Goal: Obtain resource: Obtain resource

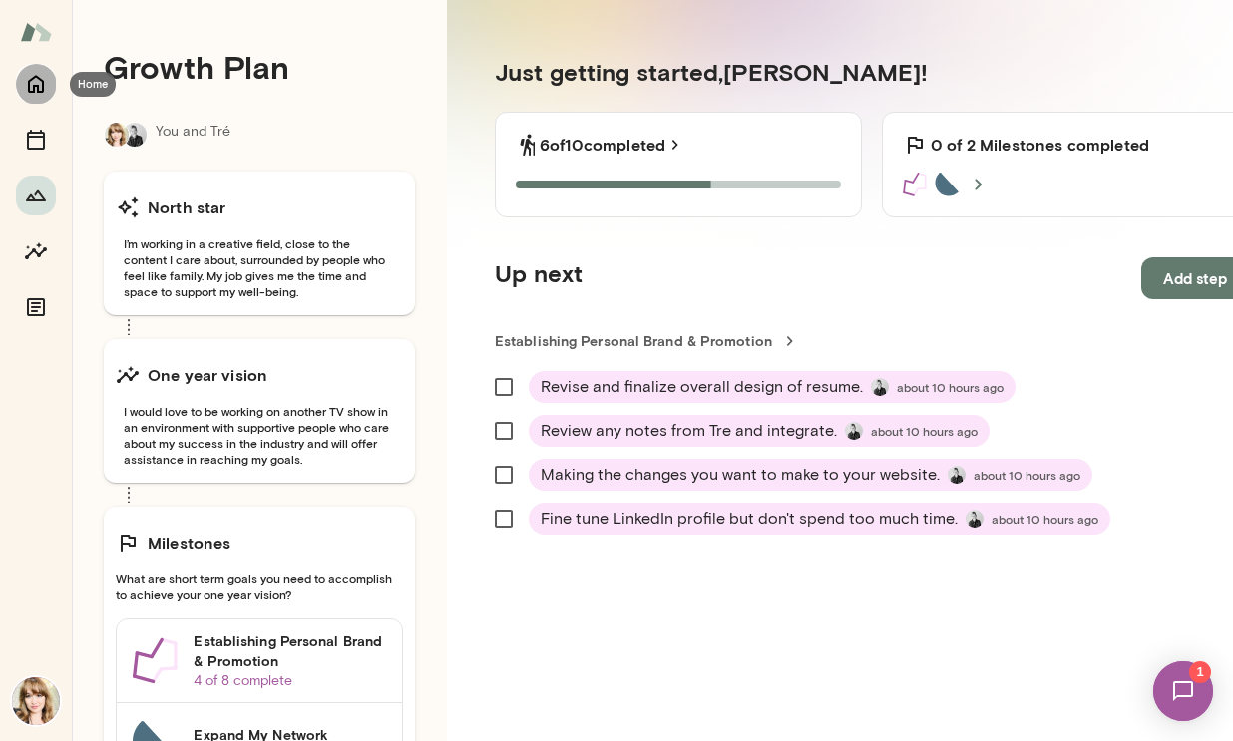
click at [37, 82] on icon "Home" at bounding box center [36, 84] width 24 height 24
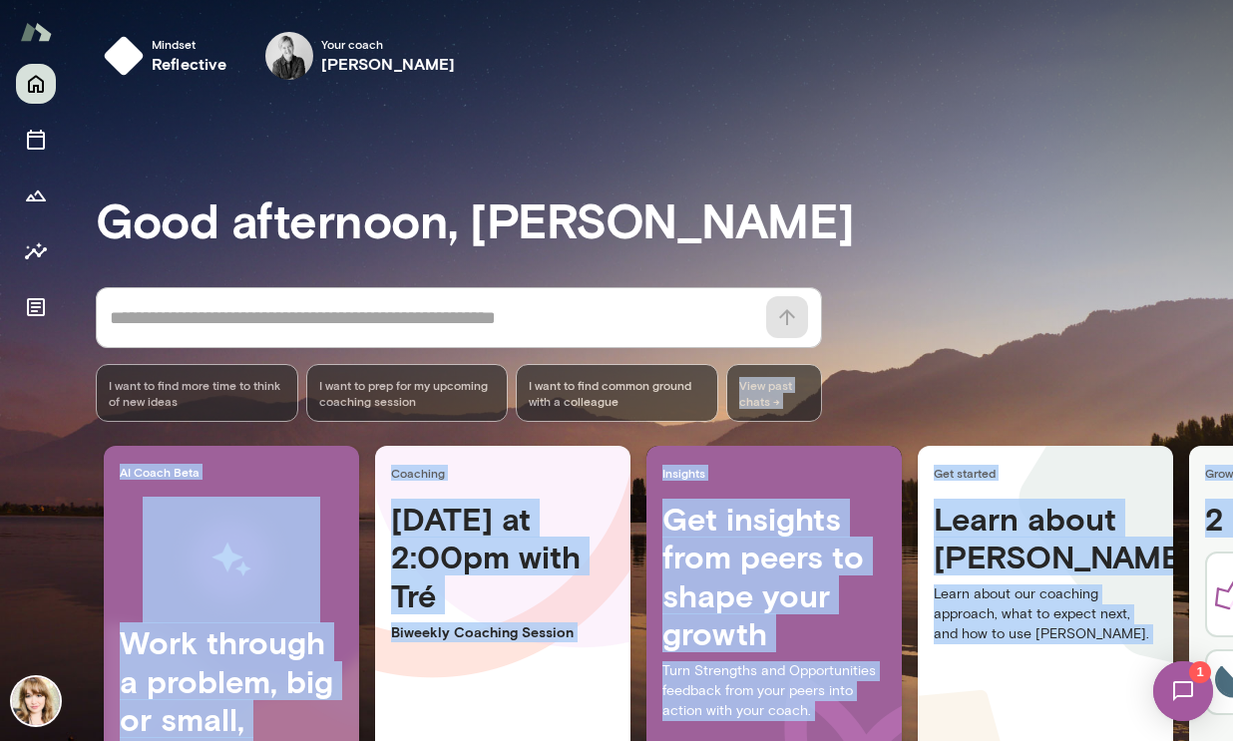
drag, startPoint x: 1225, startPoint y: 141, endPoint x: 1200, endPoint y: 355, distance: 215.9
click at [1203, 360] on div "Mindset reflective Your coach [PERSON_NAME] Your coach Tré Good afternoon, [PER…" at bounding box center [616, 370] width 1233 height 741
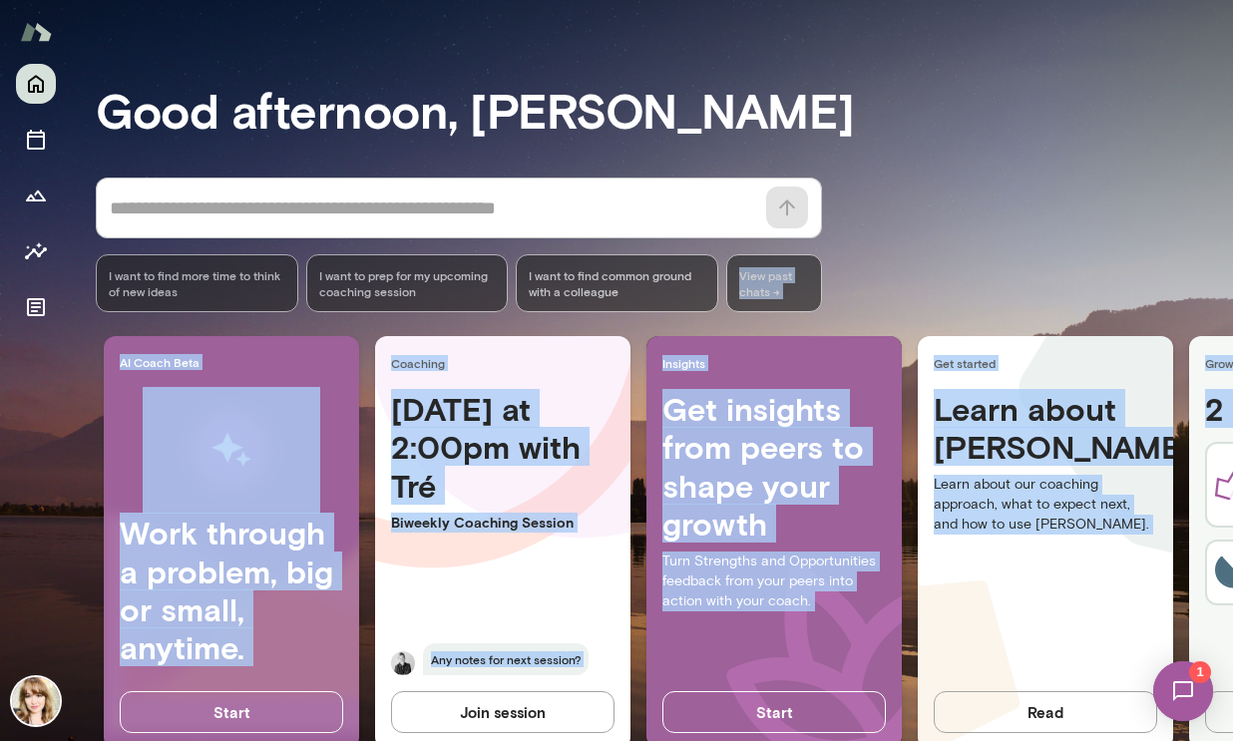
scroll to position [173, 0]
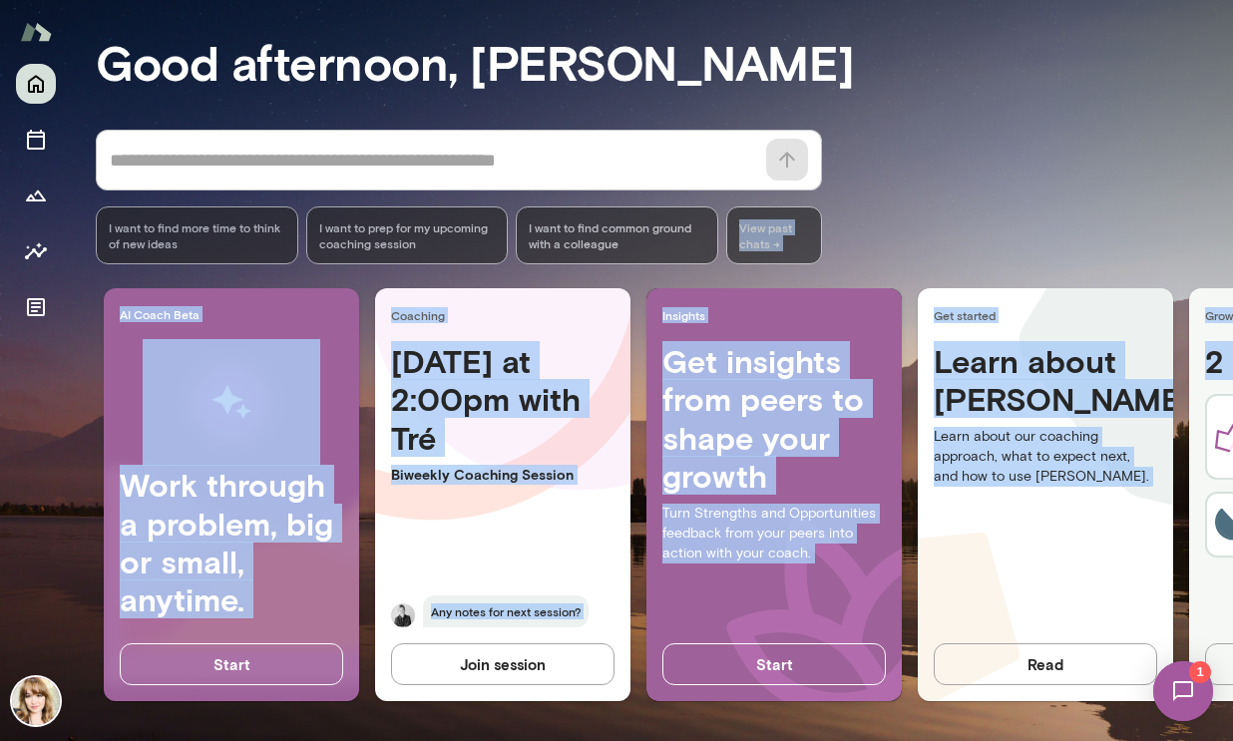
click at [477, 657] on button "Join session" at bounding box center [502, 664] width 223 height 42
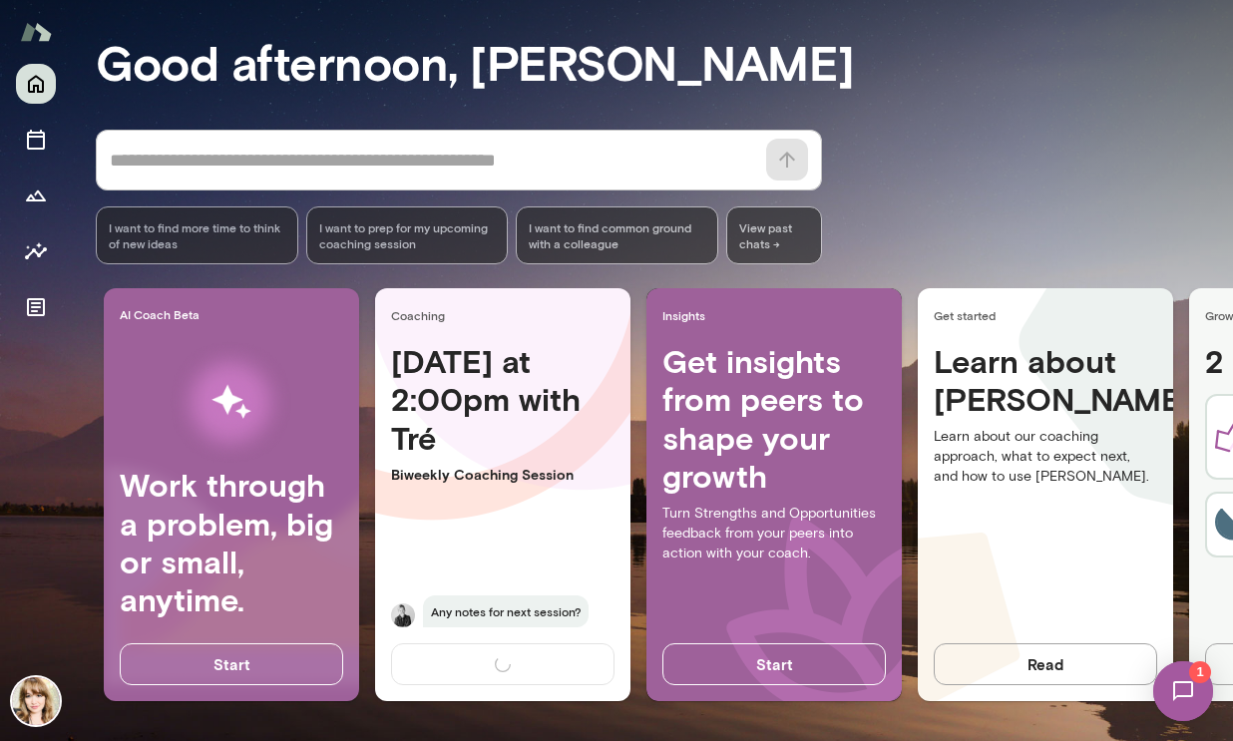
drag, startPoint x: 612, startPoint y: 540, endPoint x: 633, endPoint y: 535, distance: 21.5
click at [612, 539] on div "[DATE] at 2:00pm with Tré Biweekly Coaching Session Any notes for next session?" at bounding box center [502, 496] width 255 height 309
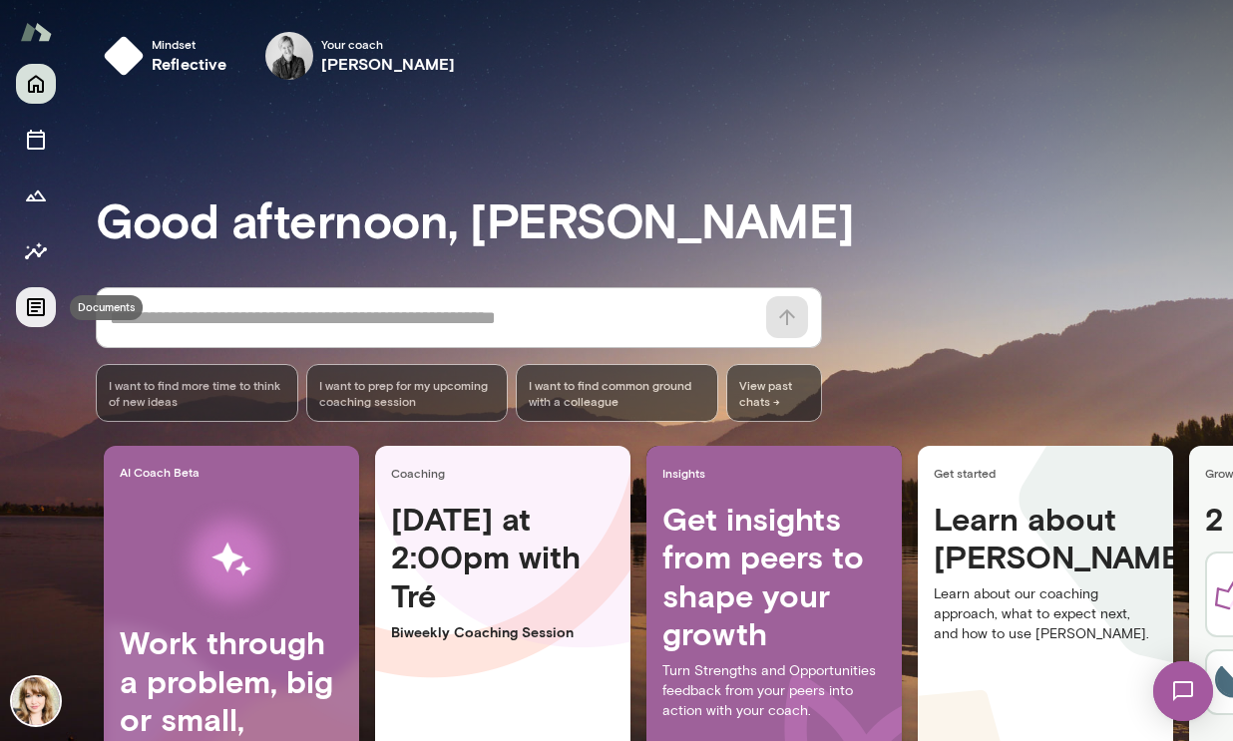
click at [30, 305] on icon "Documents" at bounding box center [36, 307] width 24 height 24
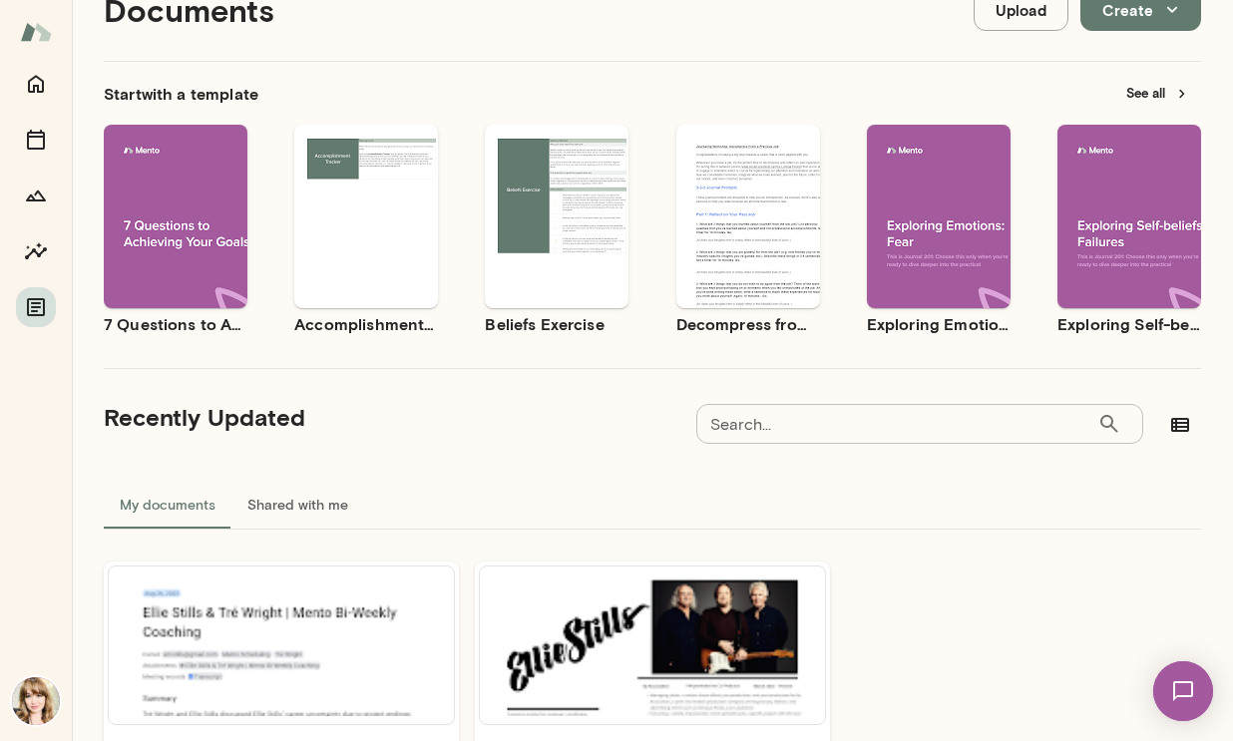
scroll to position [74, 0]
click at [1138, 99] on button "See all" at bounding box center [1157, 92] width 87 height 31
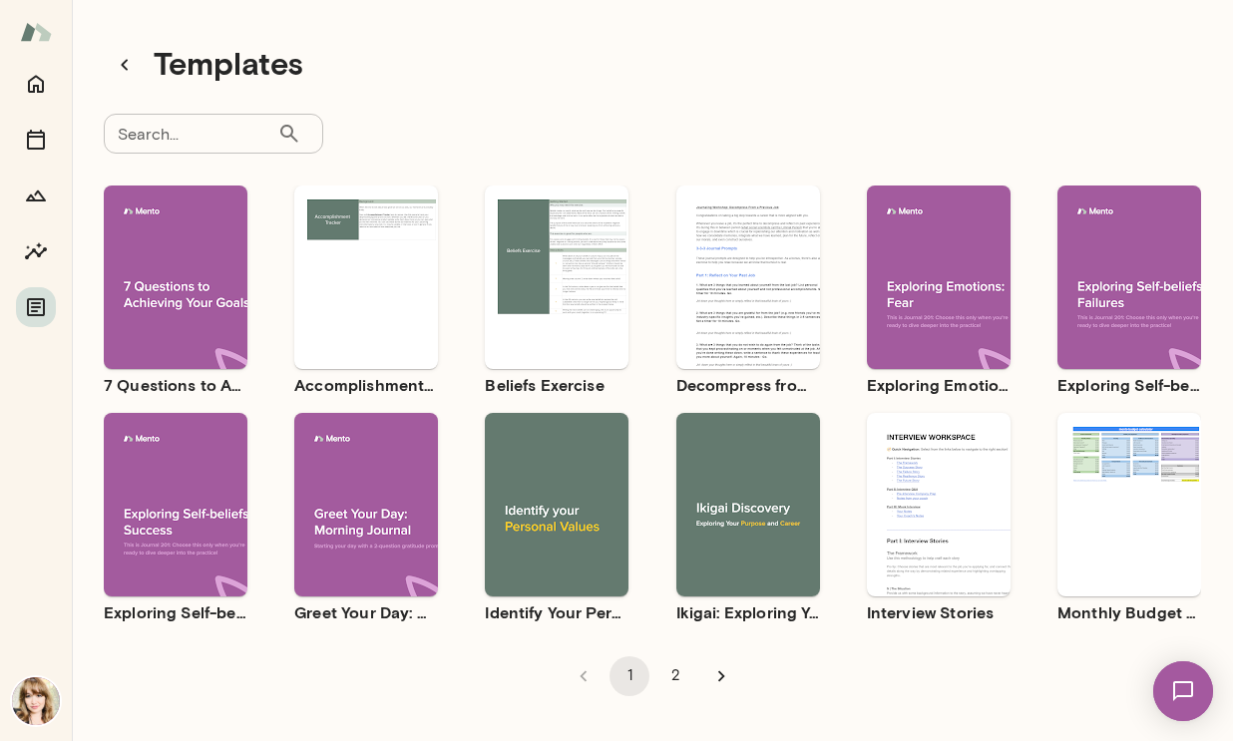
click at [731, 466] on div "Use template Preview" at bounding box center [748, 505] width 144 height 184
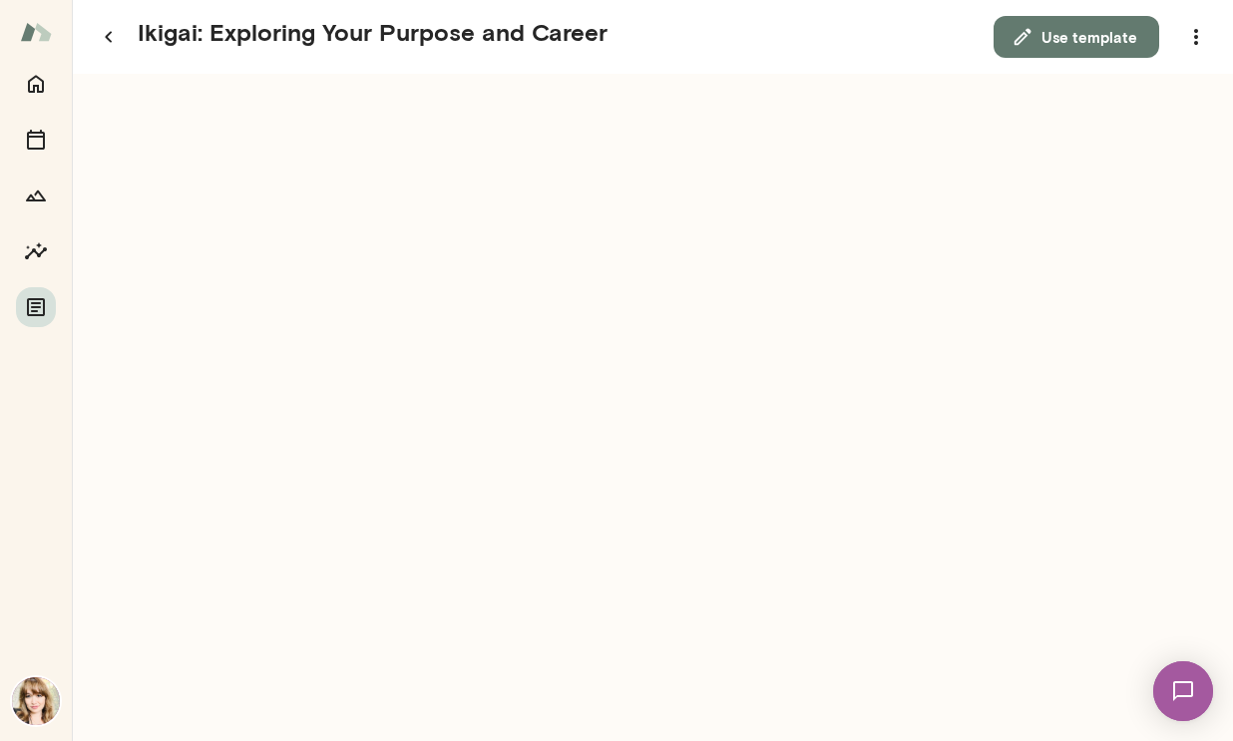
click at [1109, 42] on button "Use template" at bounding box center [1077, 37] width 166 height 42
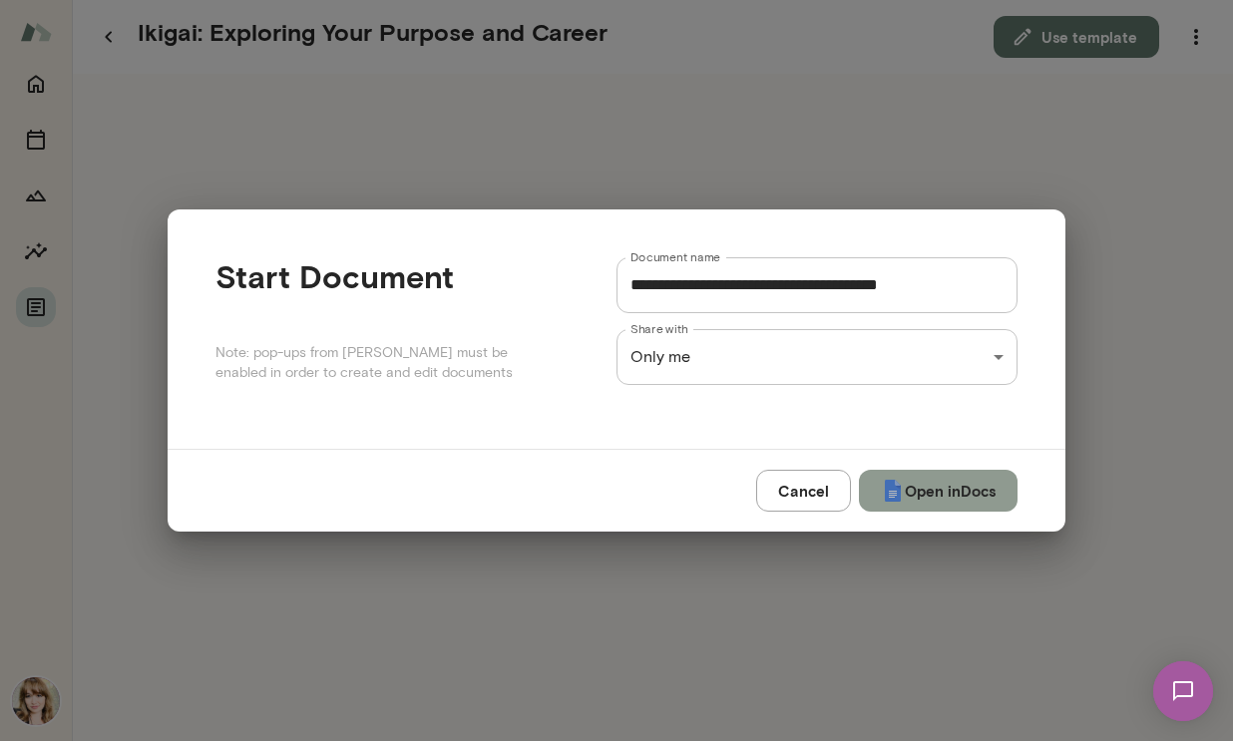
click at [923, 495] on button "Open in Docs" at bounding box center [938, 491] width 159 height 42
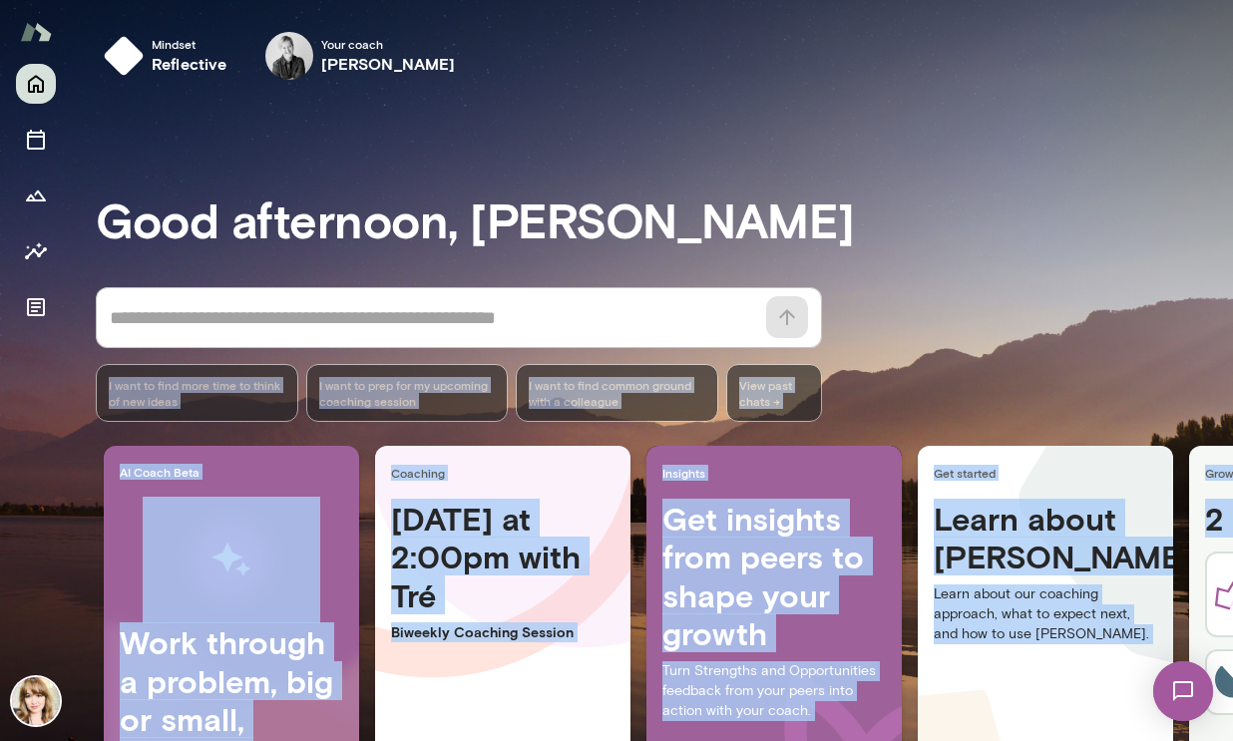
drag, startPoint x: 1225, startPoint y: 187, endPoint x: 1212, endPoint y: 329, distance: 143.2
click at [1212, 329] on div "Mindset reflective Your coach [PERSON_NAME] Your coach Tré Good afternoon, [PER…" at bounding box center [616, 370] width 1233 height 741
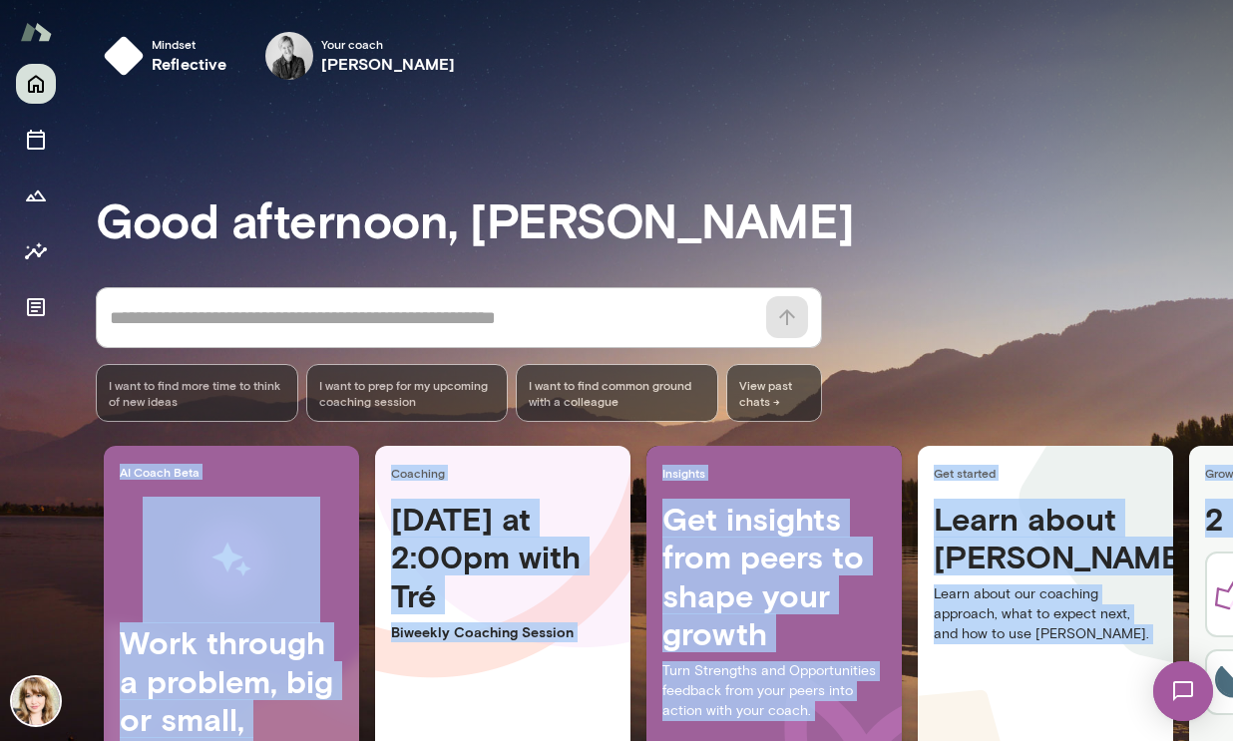
drag, startPoint x: 1223, startPoint y: 327, endPoint x: 1205, endPoint y: 421, distance: 95.5
click at [1205, 421] on div "Mindset reflective Your coach [PERSON_NAME] Your coach Tré Good afternoon, [PER…" at bounding box center [616, 370] width 1233 height 741
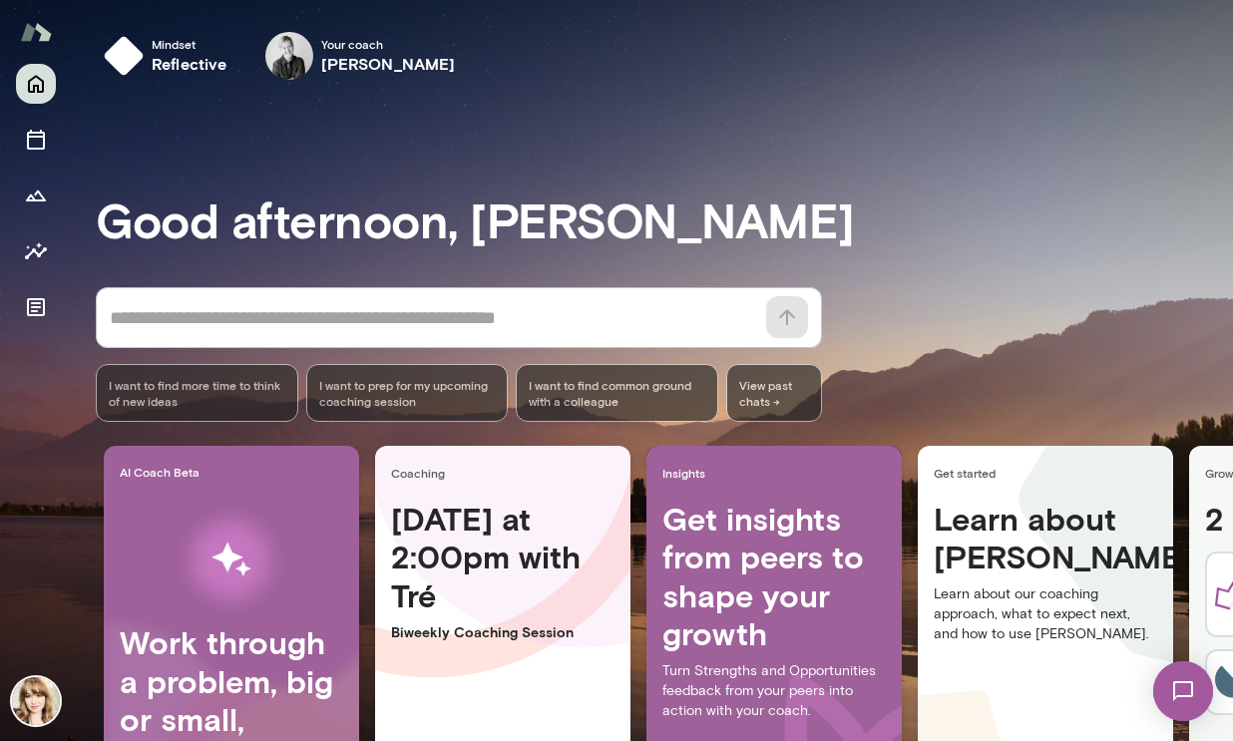
drag, startPoint x: 1227, startPoint y: 487, endPoint x: 1225, endPoint y: 541, distance: 53.9
click at [1229, 548] on div "Mindset reflective Your coach [PERSON_NAME] Your coach Tré Good afternoon, [PER…" at bounding box center [616, 370] width 1233 height 741
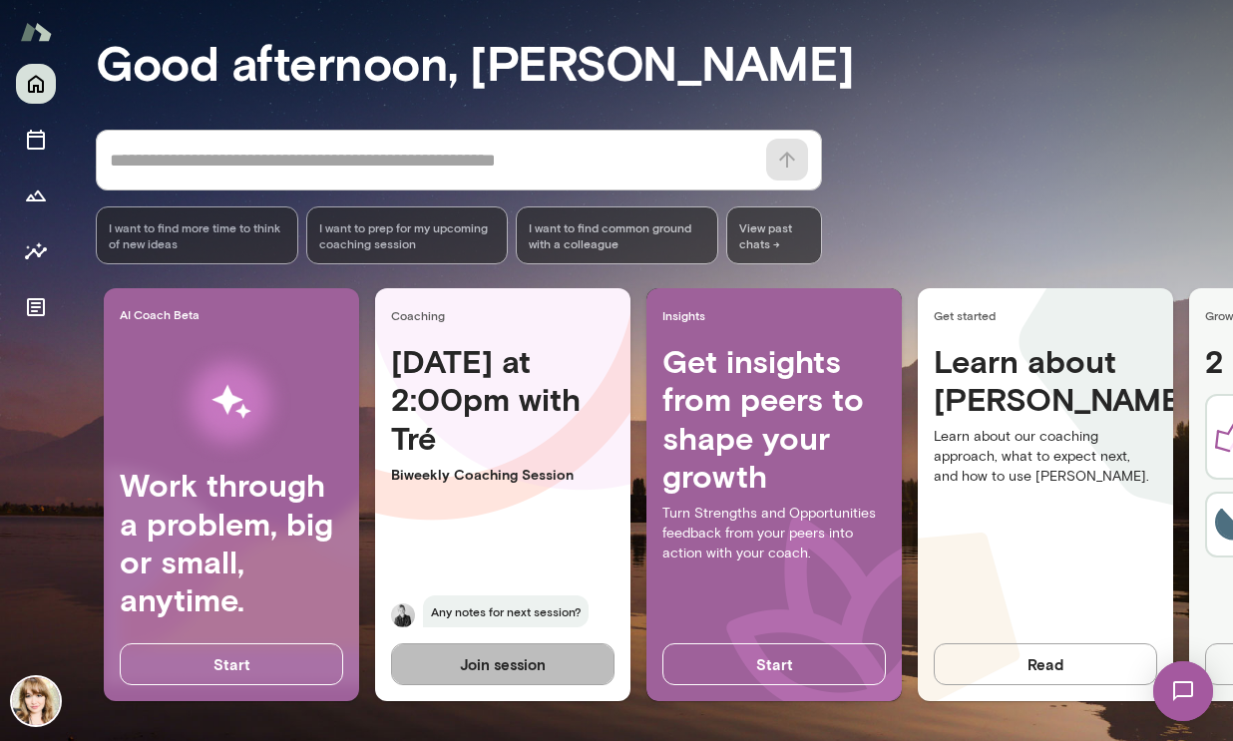
click at [547, 648] on button "Join session" at bounding box center [502, 664] width 223 height 42
